Goal: Navigation & Orientation: Go to known website

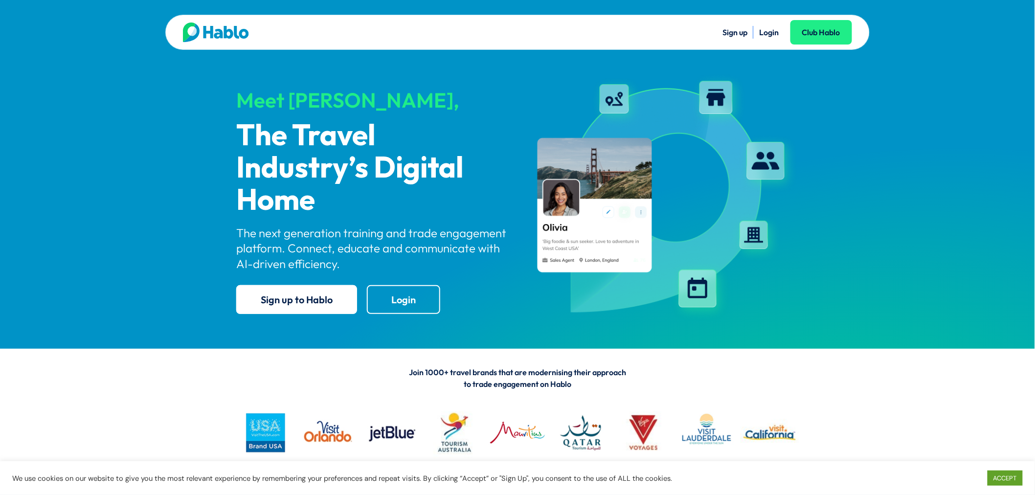
drag, startPoint x: 780, startPoint y: 41, endPoint x: 773, endPoint y: 35, distance: 9.1
click at [779, 41] on div "Sign up Login Club Hablo" at bounding box center [684, 32] width 334 height 20
click at [773, 35] on link "Login" at bounding box center [769, 32] width 20 height 10
click at [412, 294] on link "Login" at bounding box center [403, 299] width 73 height 29
click at [768, 34] on link "Login" at bounding box center [769, 32] width 20 height 10
